Goal: Navigation & Orientation: Understand site structure

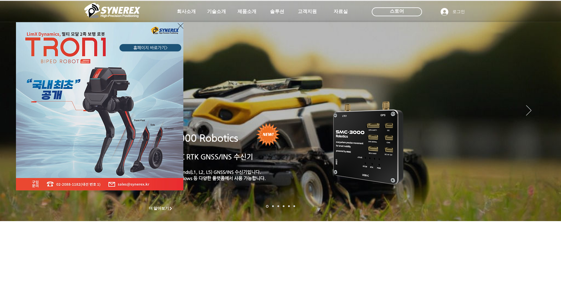
click at [497, 241] on div "LimX Dinamics" at bounding box center [280, 141] width 561 height 282
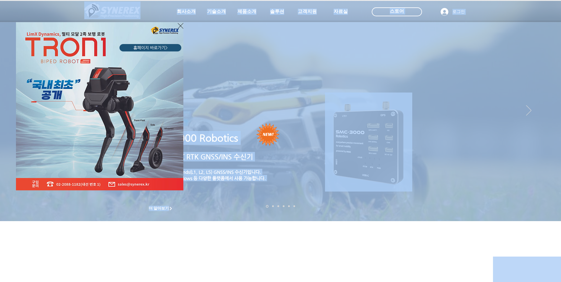
drag, startPoint x: 561, startPoint y: 86, endPoint x: 567, endPoint y: 288, distance: 202.2
click at [561, 282] on html "top of page 메인 콘텐츠로 건너뛰기 초고정밀 위치정보 솔루션 Broadcast RTK #comp-kyq9tmhv svg [data-c…" at bounding box center [280, 141] width 561 height 282
click at [460, 237] on div "LimX Dinamics" at bounding box center [280, 141] width 561 height 282
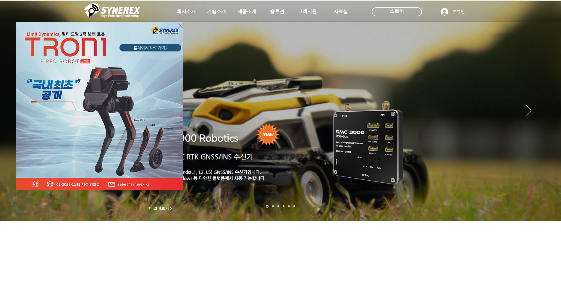
click at [405, 270] on div "LimX Dinamics" at bounding box center [280, 141] width 561 height 282
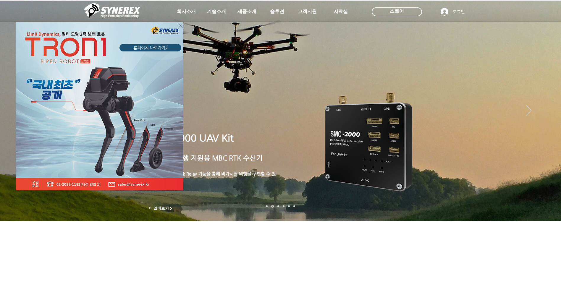
click at [402, 269] on div "LimX Dinamics" at bounding box center [280, 141] width 561 height 282
click at [549, 111] on div "LimX Dinamics" at bounding box center [280, 141] width 561 height 282
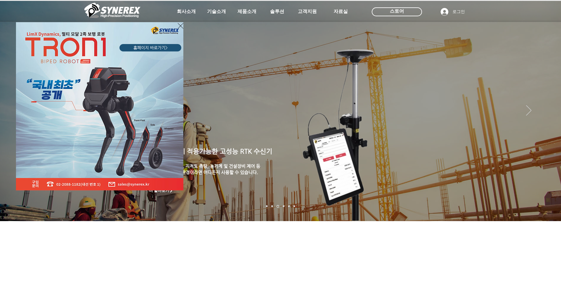
click at [548, 109] on div "LimX Dinamics" at bounding box center [280, 141] width 561 height 282
click at [190, 11] on div "LimX Dinamics" at bounding box center [280, 141] width 561 height 282
click at [190, 12] on div "LimX Dinamics" at bounding box center [280, 141] width 561 height 282
